Goal: Task Accomplishment & Management: Manage account settings

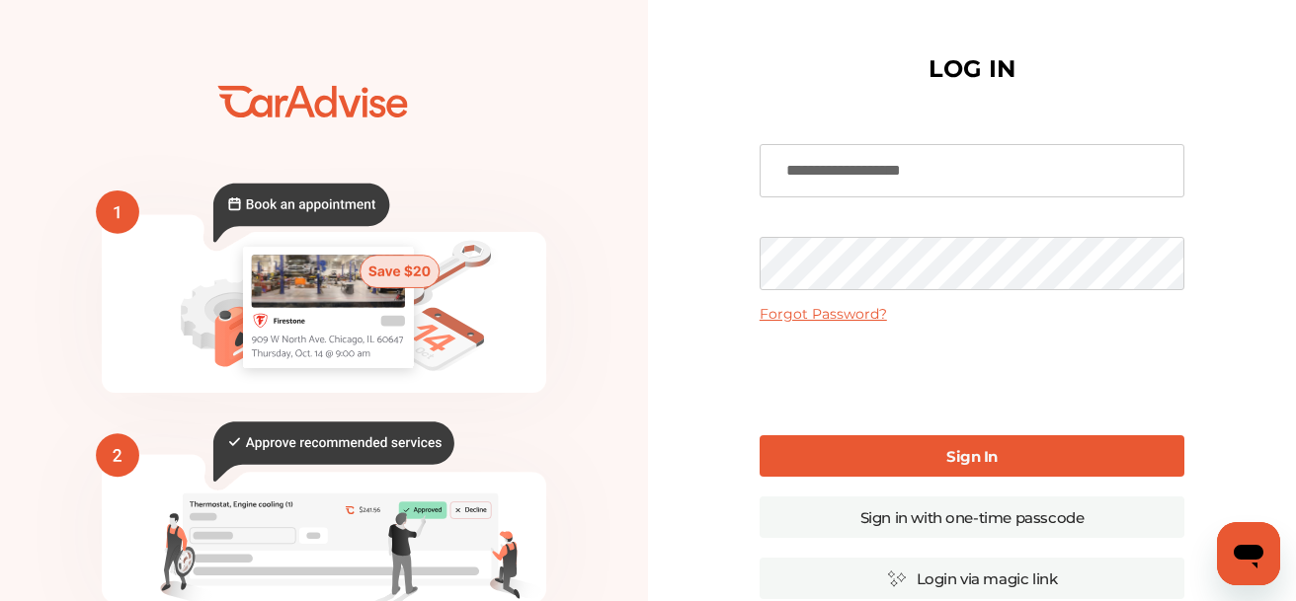
type input "**********"
click at [842, 453] on link "Sign In" at bounding box center [972, 456] width 425 height 41
click at [811, 452] on link "Sign In" at bounding box center [972, 456] width 425 height 41
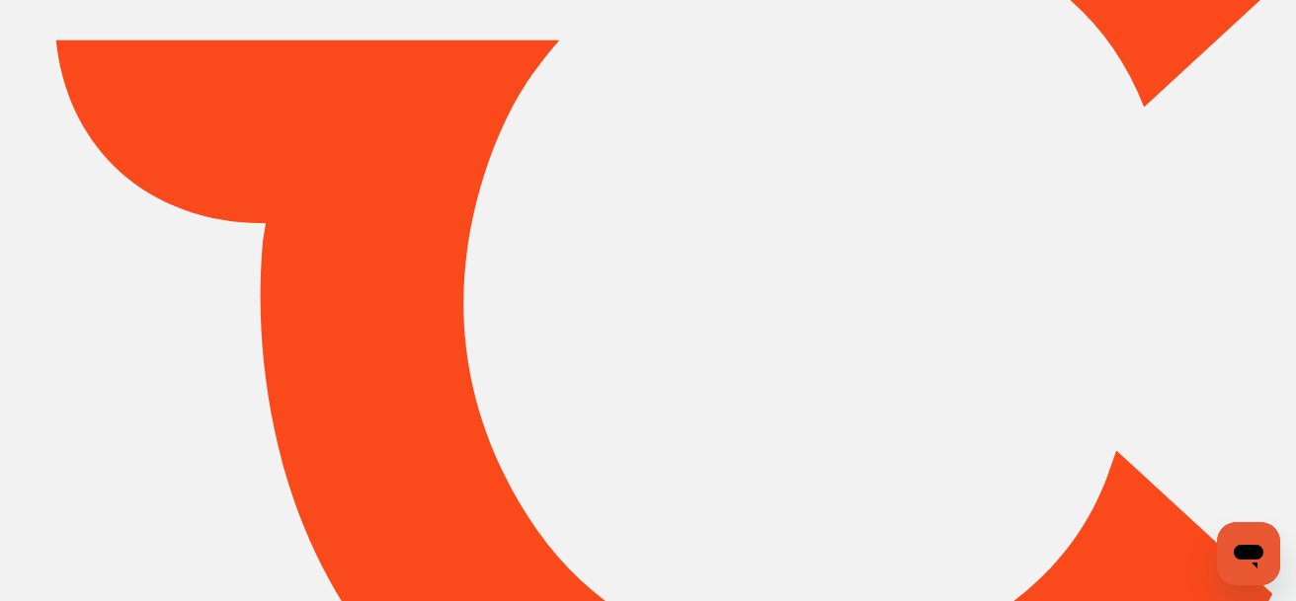
type input "*****"
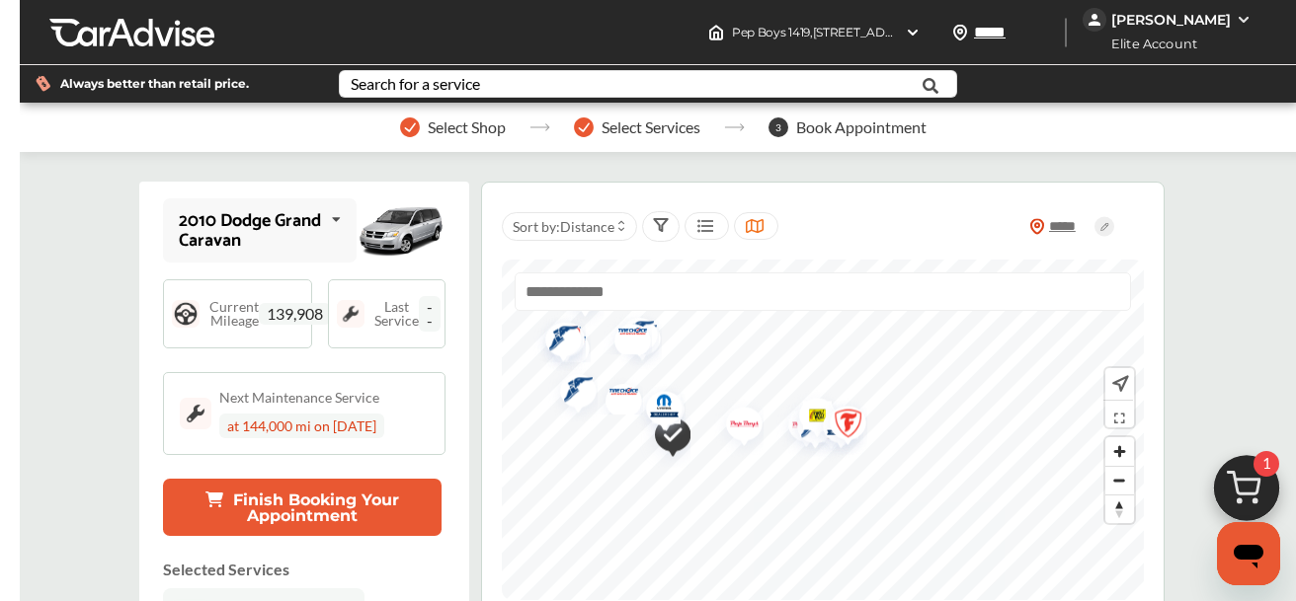
click at [1235, 27] on div "[PERSON_NAME]" at bounding box center [1170, 20] width 174 height 24
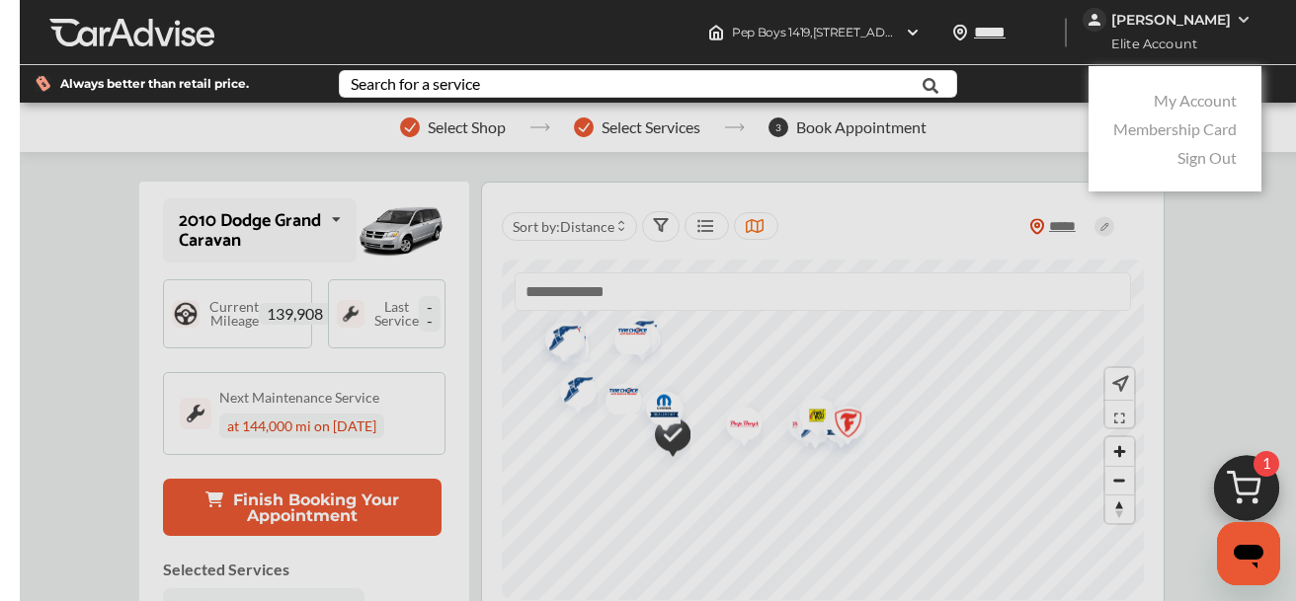
click at [1200, 98] on link "My Account" at bounding box center [1195, 100] width 83 height 19
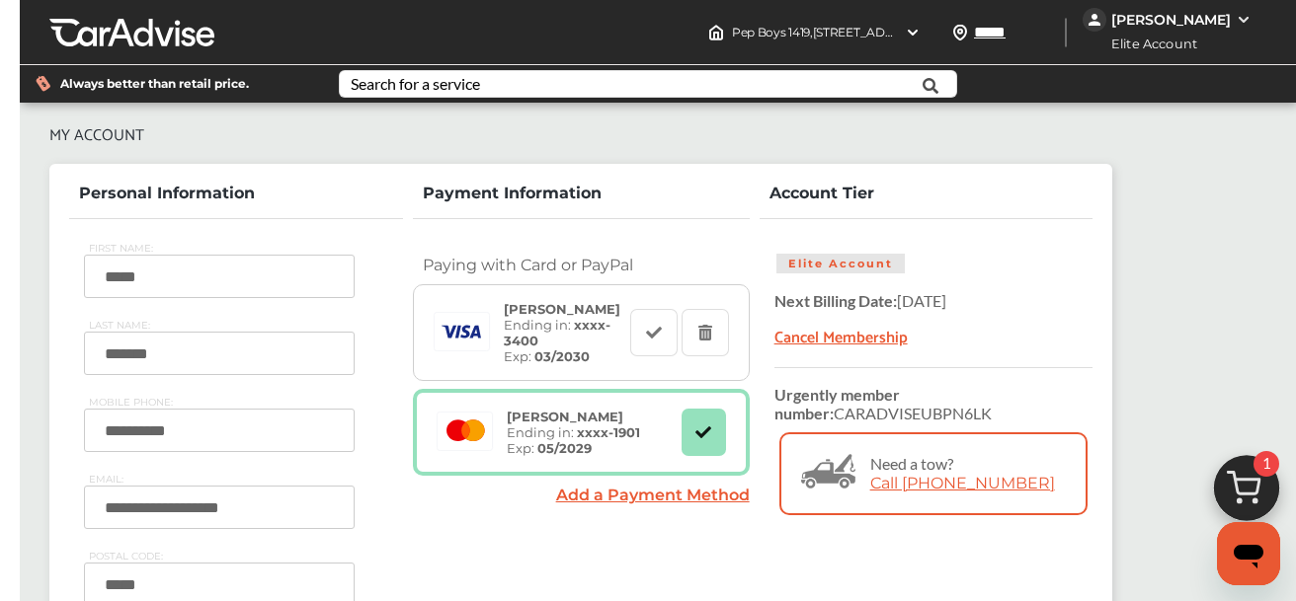
click at [1233, 18] on div "[PERSON_NAME]" at bounding box center [1170, 20] width 174 height 24
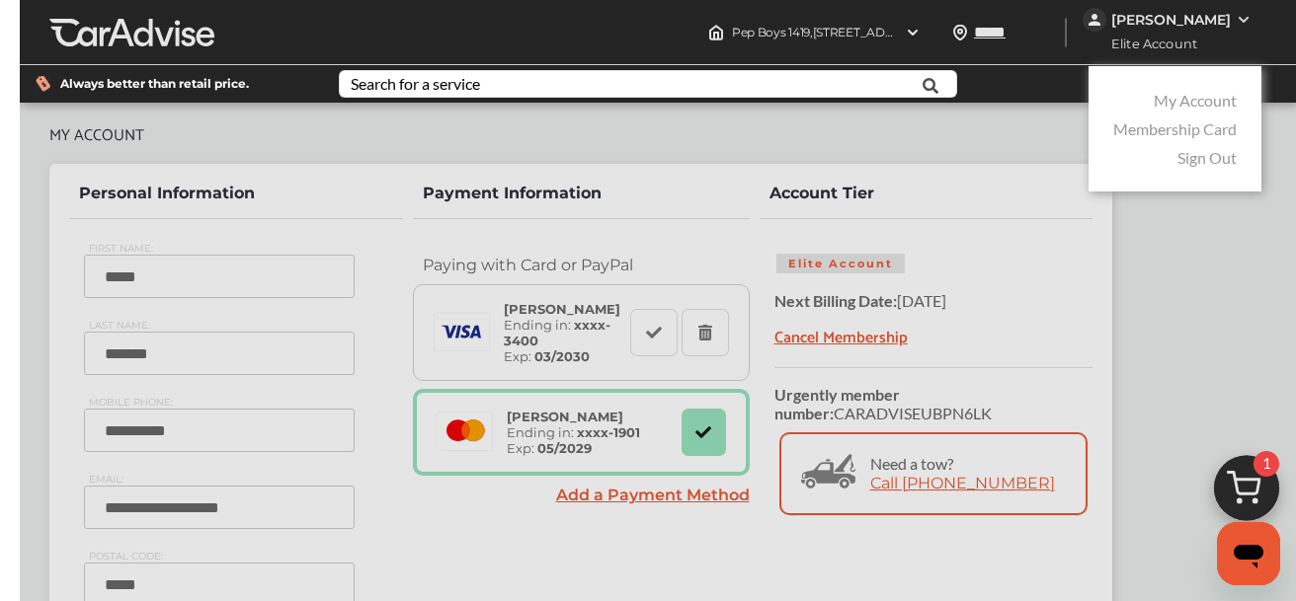
click at [1134, 134] on link "Membership Card" at bounding box center [1174, 129] width 123 height 19
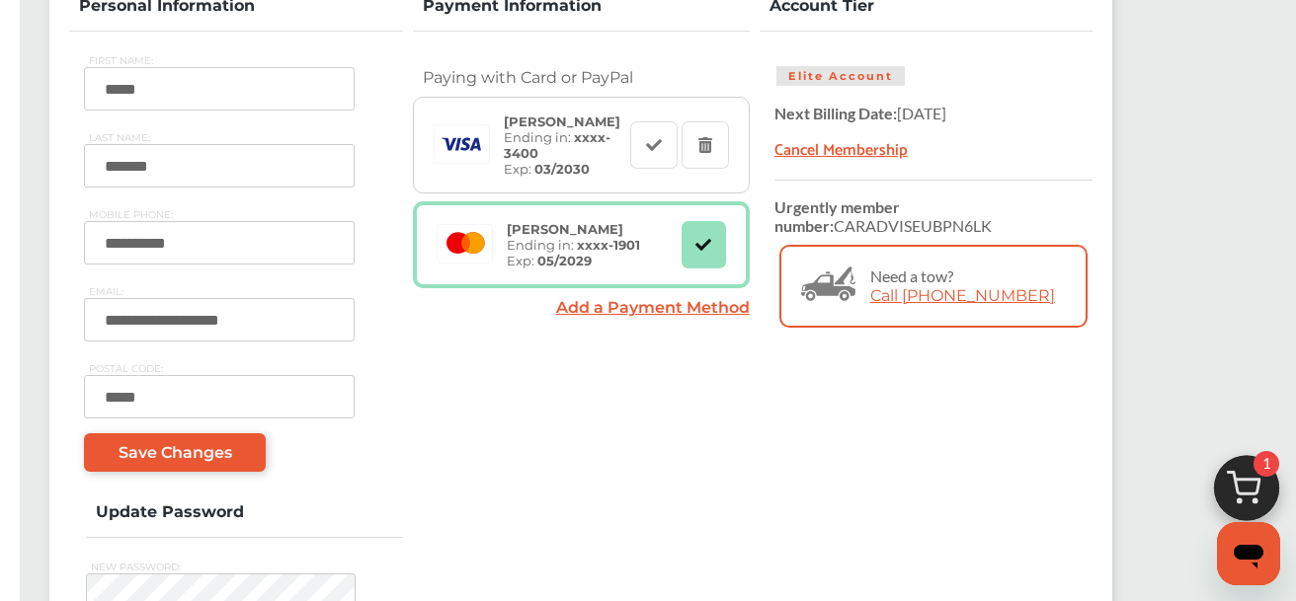
scroll to position [234, 0]
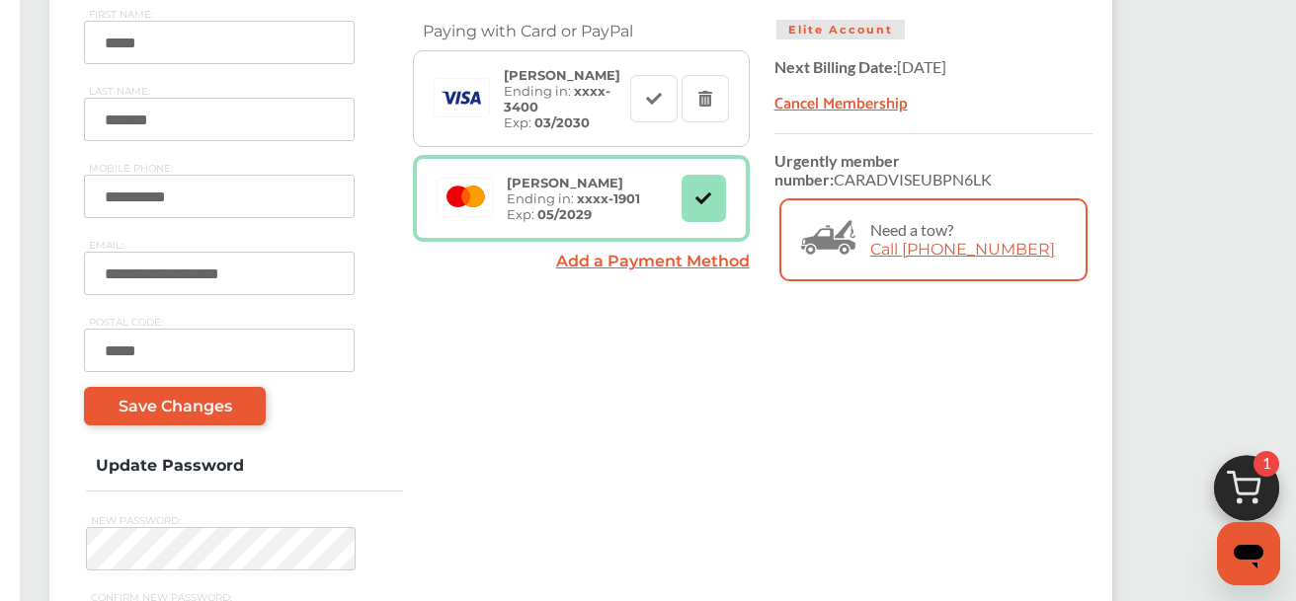
click at [687, 263] on link "Add a Payment Method" at bounding box center [653, 261] width 194 height 19
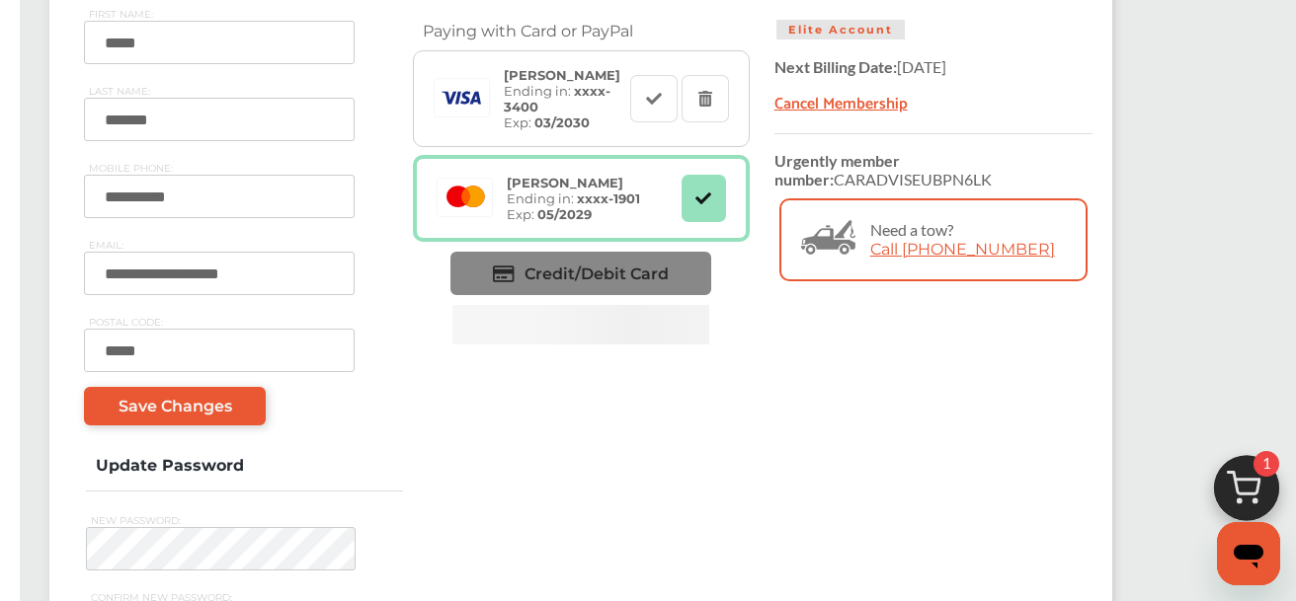
click at [658, 274] on span "Credit/Debit Card" at bounding box center [596, 274] width 144 height 19
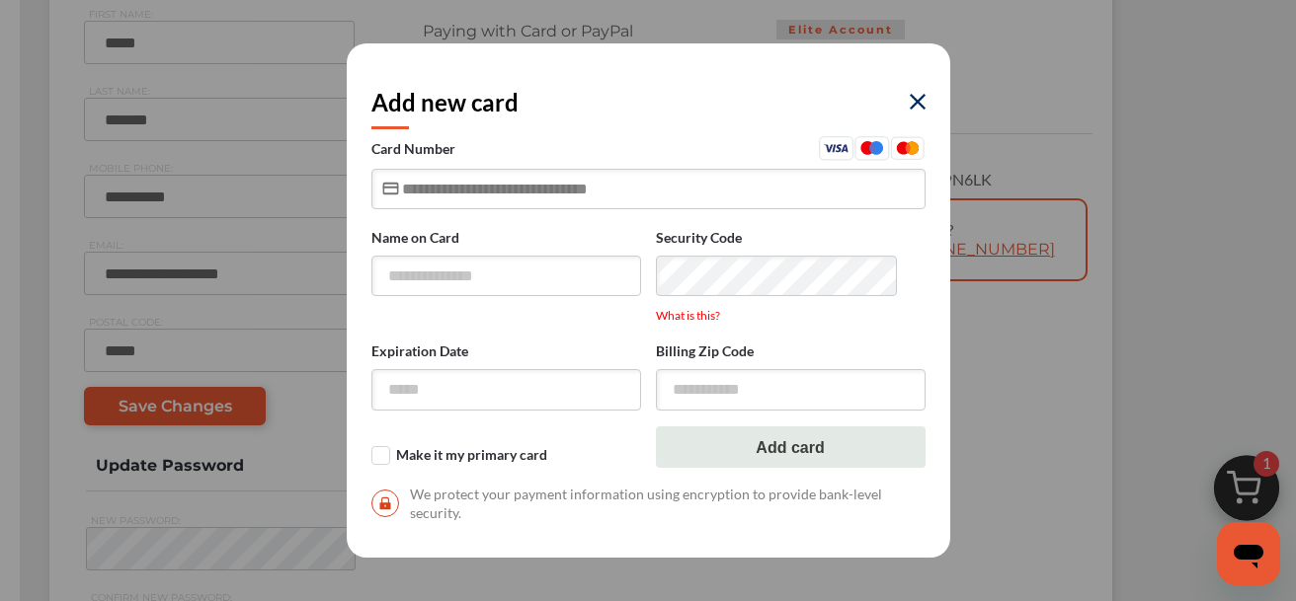
click at [581, 197] on input "text" at bounding box center [648, 189] width 554 height 40
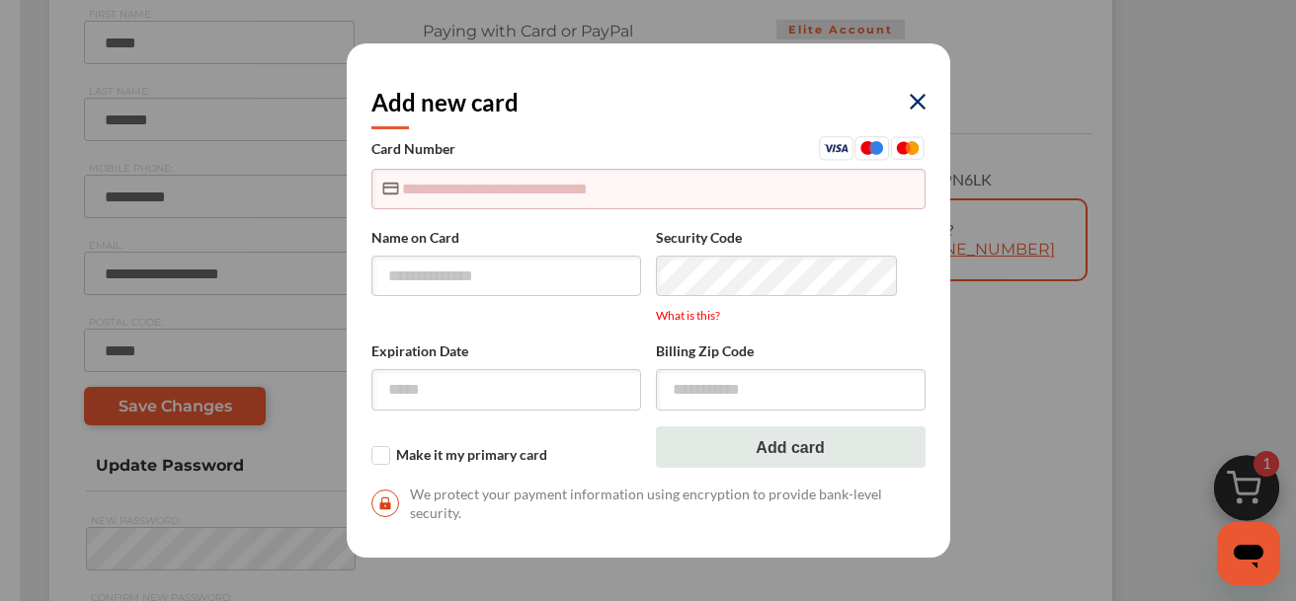
click at [911, 98] on img at bounding box center [918, 102] width 16 height 16
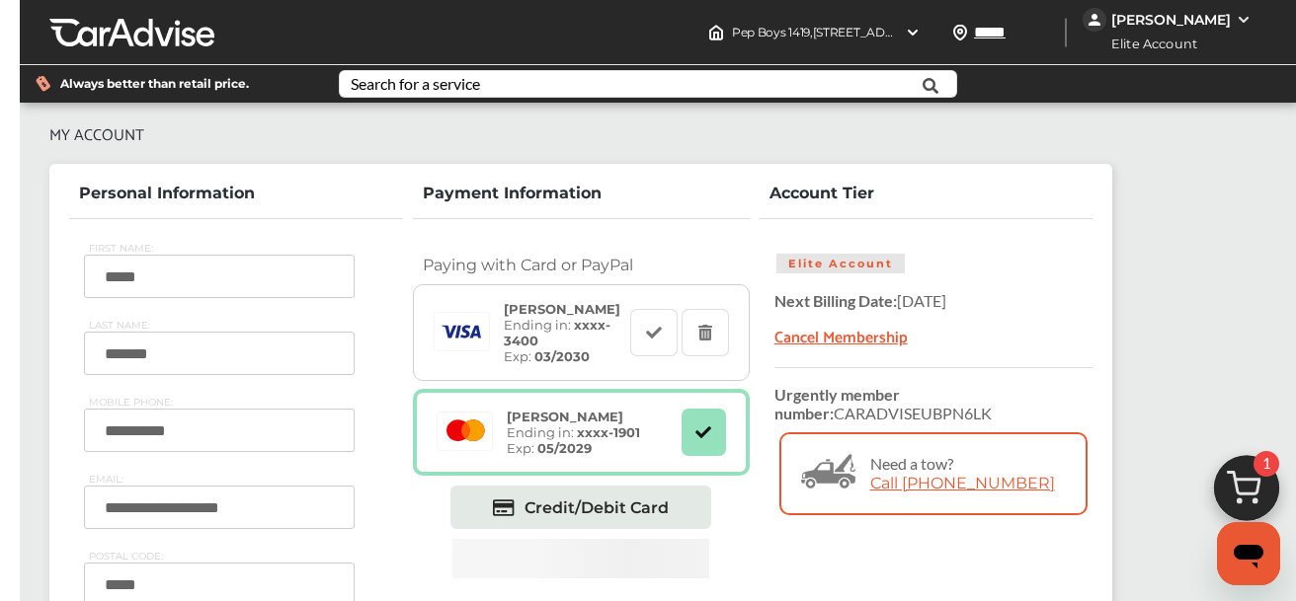
scroll to position [0, 0]
click at [140, 25] on div at bounding box center [131, 33] width 165 height 30
click at [1186, 40] on span "Elite Account" at bounding box center [1147, 44] width 127 height 21
click at [1247, 23] on img at bounding box center [1244, 20] width 16 height 16
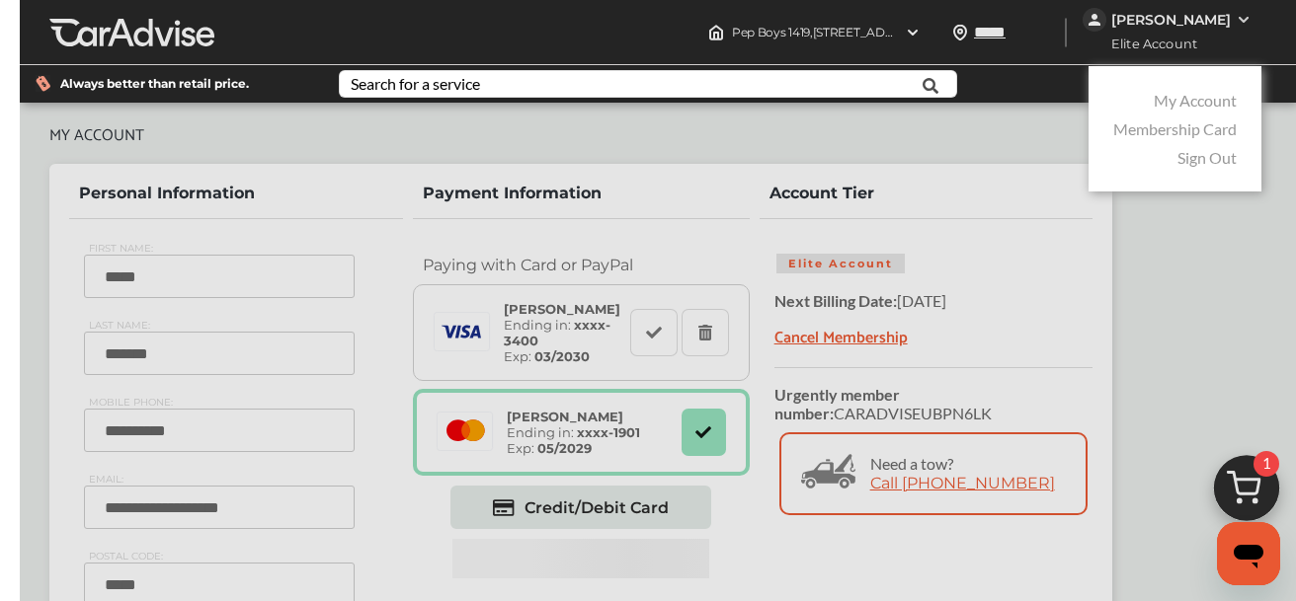
click at [1185, 99] on link "My Account" at bounding box center [1195, 100] width 83 height 19
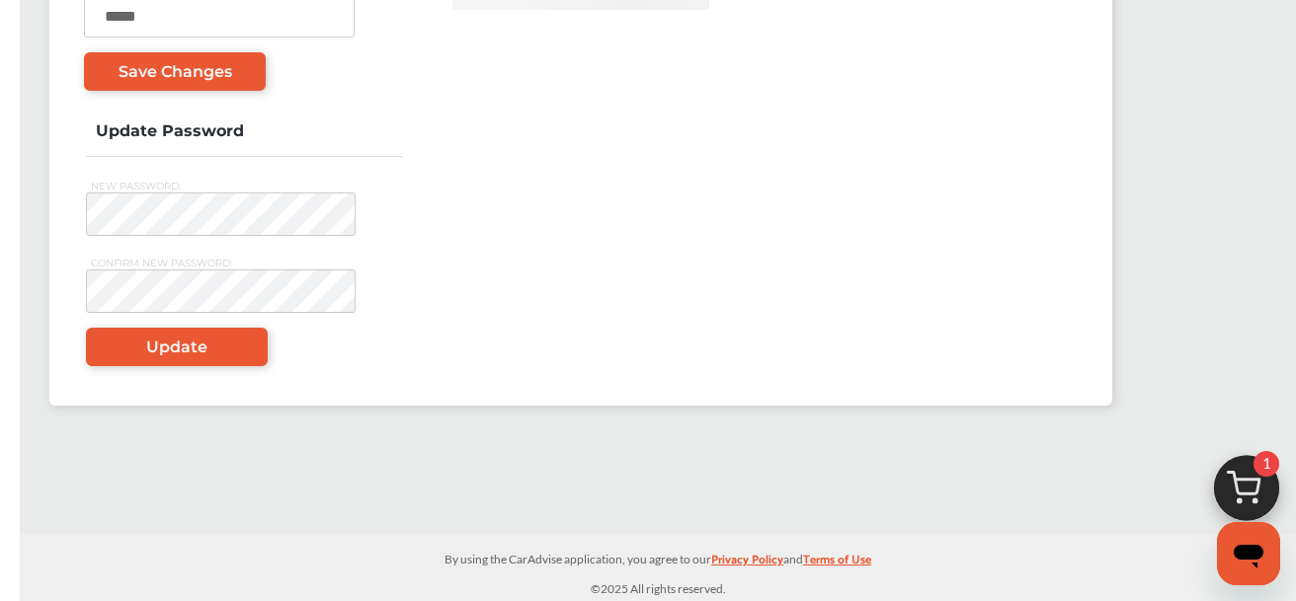
scroll to position [569, 0]
click at [1241, 496] on img at bounding box center [1246, 493] width 95 height 95
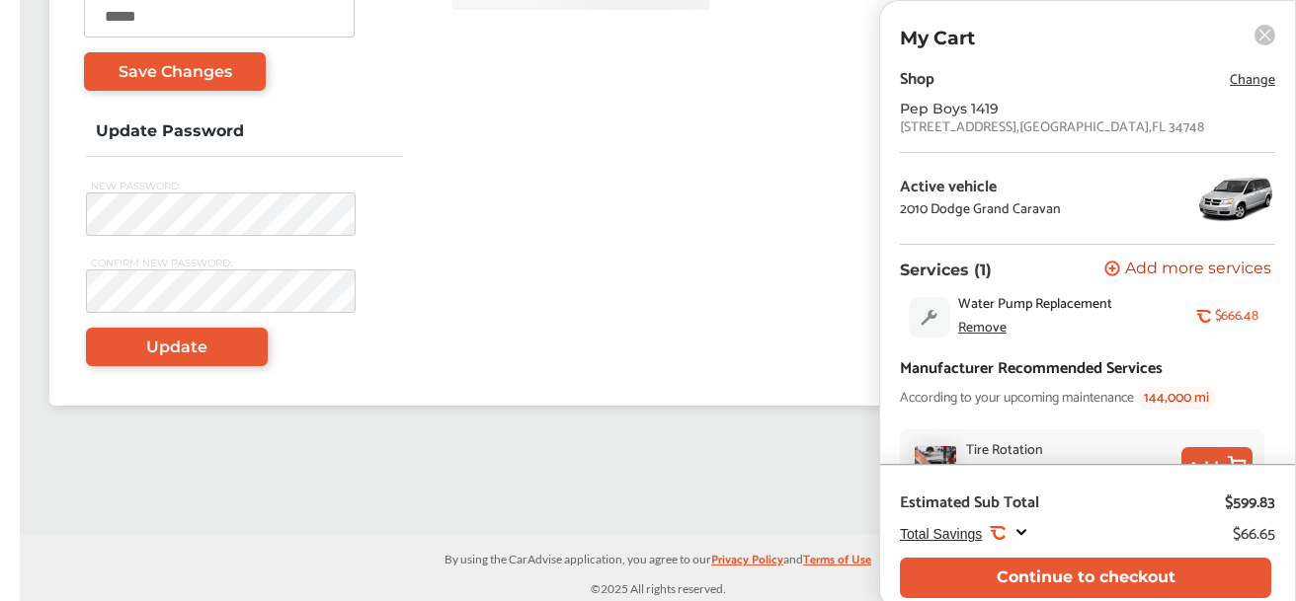
click at [787, 447] on div "**********" at bounding box center [593, 12] width 1137 height 926
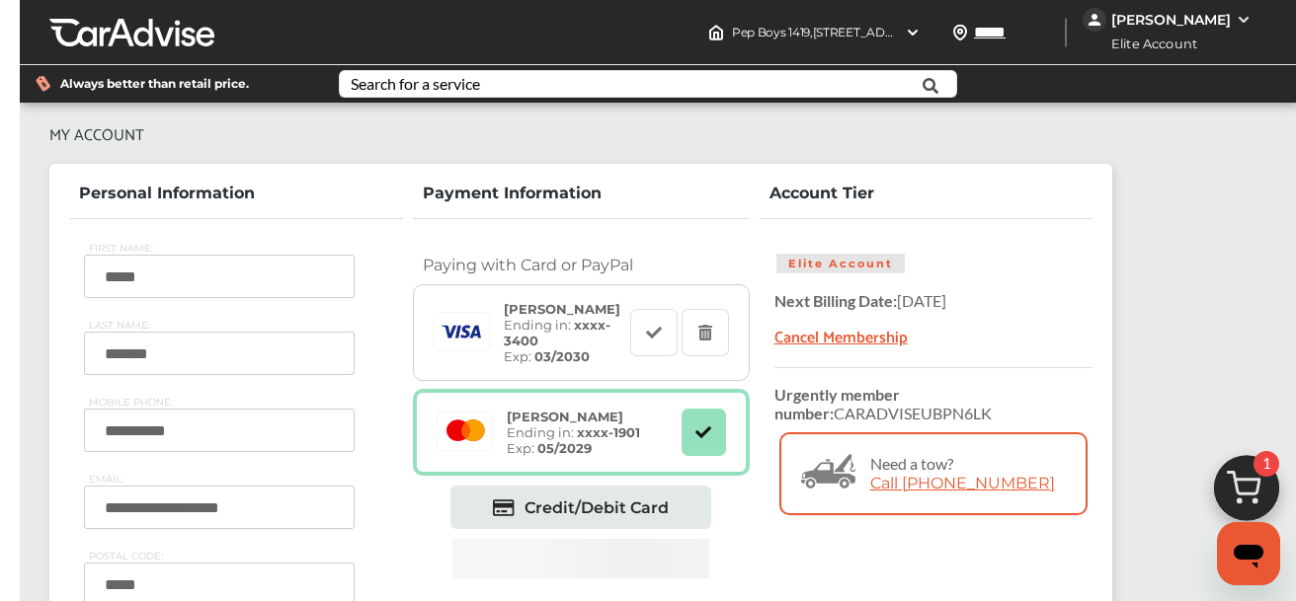
scroll to position [0, 0]
click at [1231, 19] on div "[PERSON_NAME]" at bounding box center [1170, 20] width 174 height 24
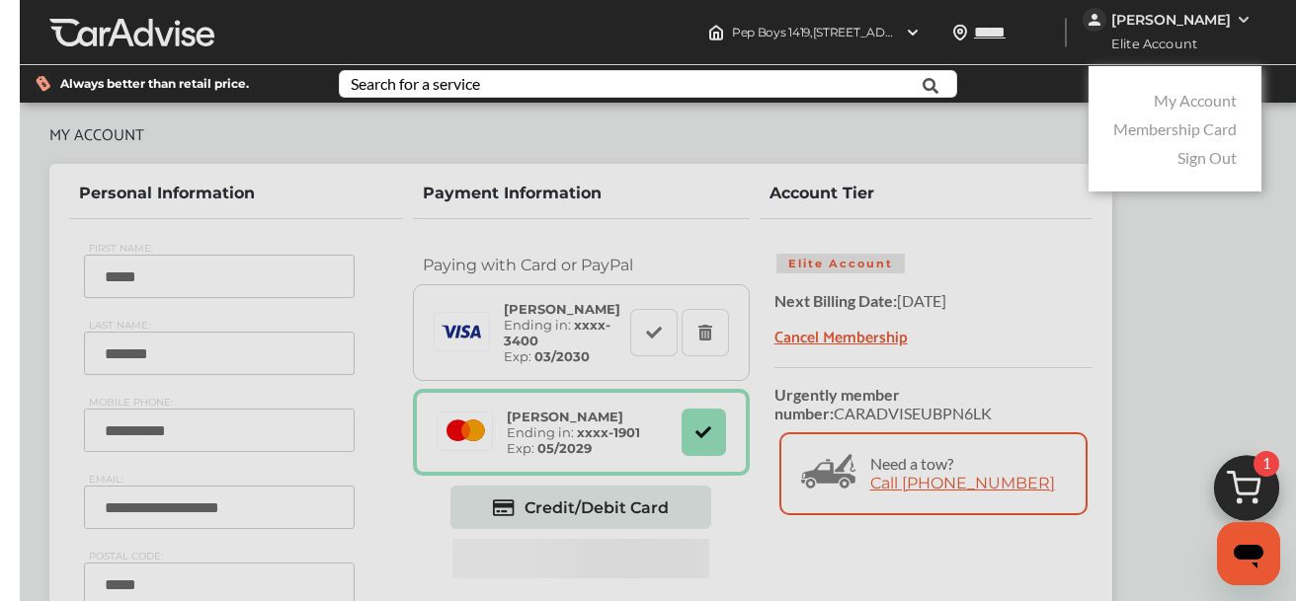
click at [1201, 150] on link "Sign Out" at bounding box center [1206, 157] width 59 height 19
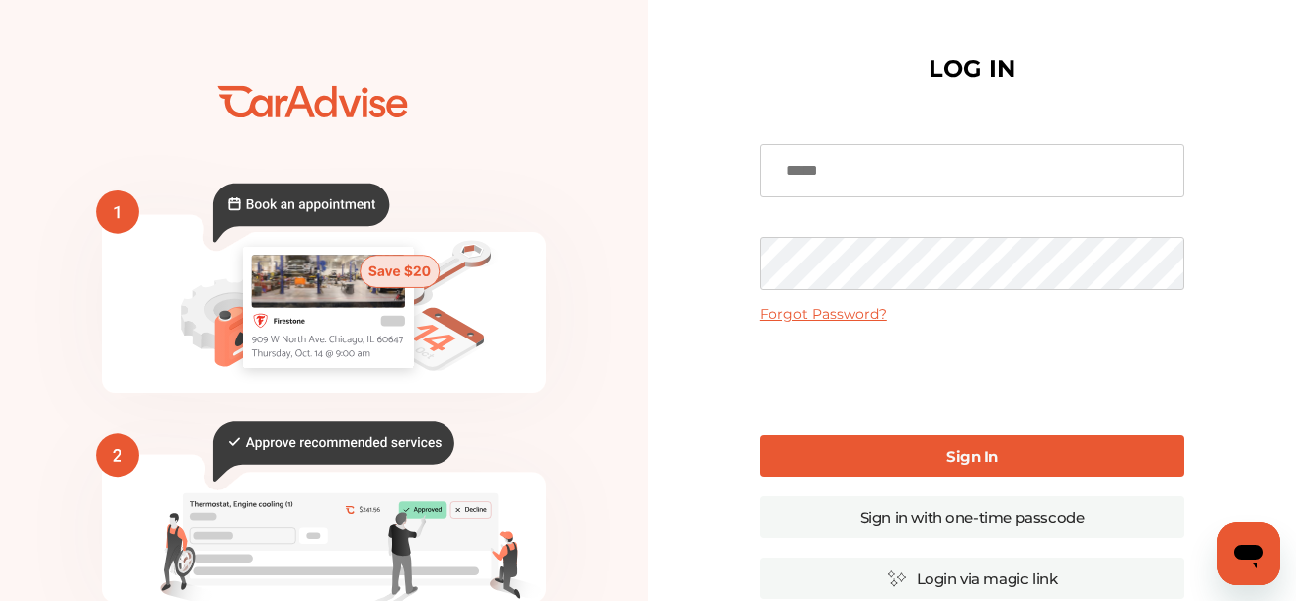
click at [681, 252] on div "LOG IN Forgot Password? Sign In Sign in with one-time passcode Login via magic …" at bounding box center [972, 481] width 648 height 962
